Goal: Task Accomplishment & Management: Use online tool/utility

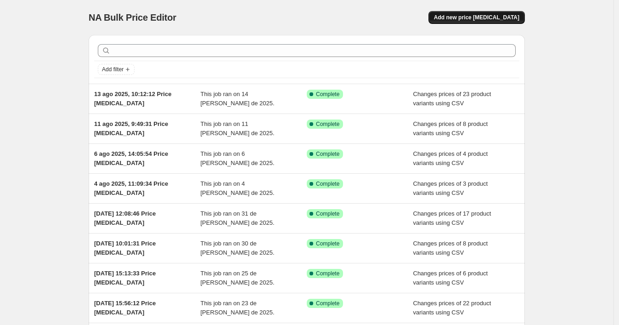
click at [460, 18] on span "Add new price [MEDICAL_DATA]" at bounding box center [476, 17] width 85 height 7
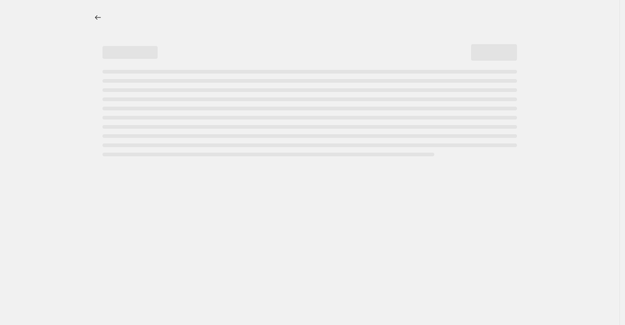
select select "percentage"
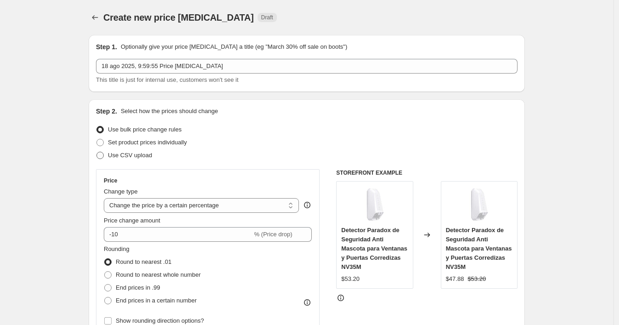
click at [107, 153] on label "Use CSV upload" at bounding box center [124, 155] width 56 height 13
click at [97, 152] on input "Use CSV upload" at bounding box center [96, 152] width 0 height 0
radio input "true"
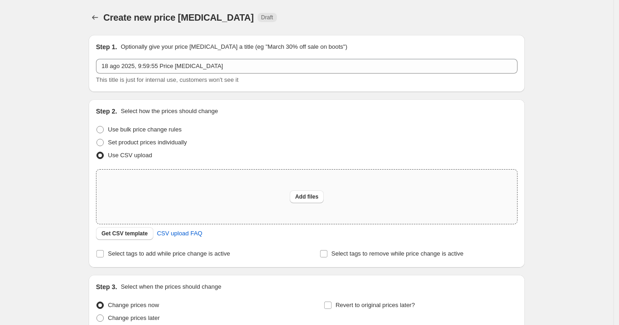
scroll to position [85, 0]
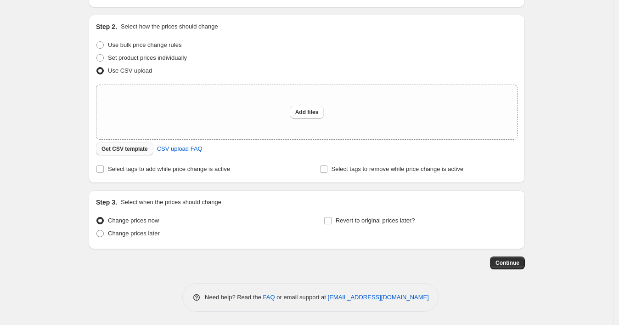
click at [120, 146] on span "Get CSV template" at bounding box center [125, 148] width 46 height 7
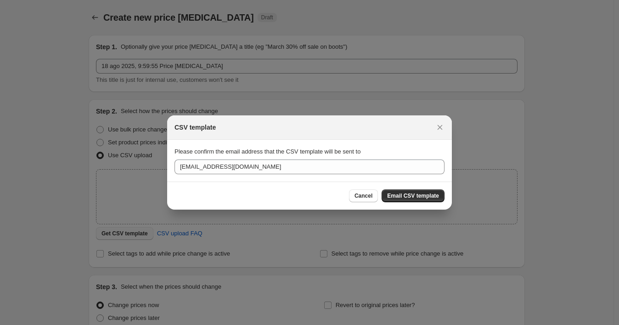
scroll to position [0, 0]
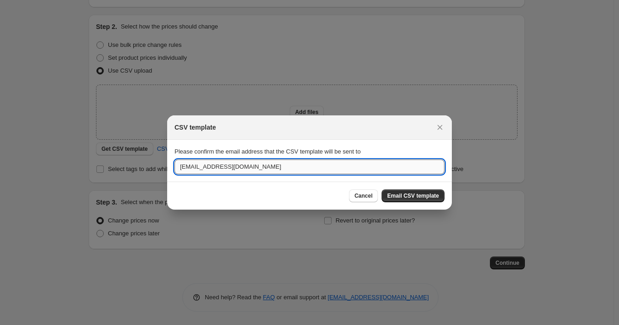
click at [202, 166] on input "[EMAIL_ADDRESS][DOMAIN_NAME]" at bounding box center [310, 166] width 270 height 15
paste input "wshopify738"
type input "[EMAIL_ADDRESS][DOMAIN_NAME]"
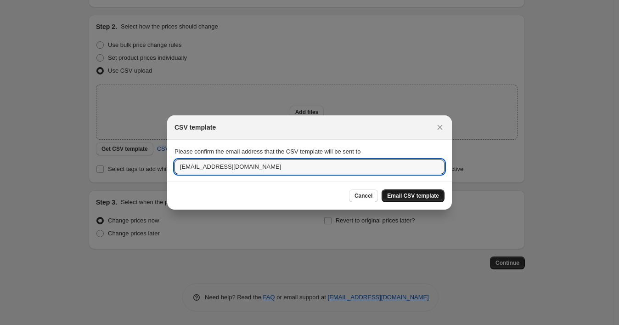
click at [424, 198] on span "Email CSV template" at bounding box center [413, 195] width 52 height 7
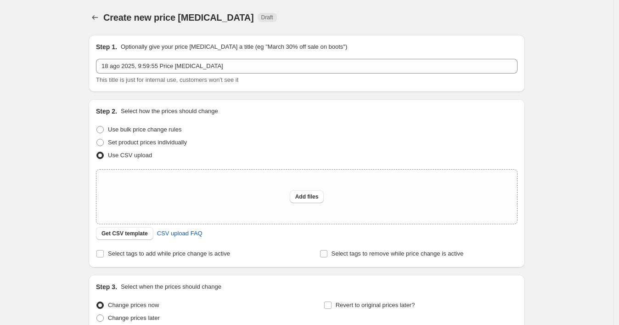
scroll to position [85, 0]
